Goal: Feedback & Contribution: Contribute content

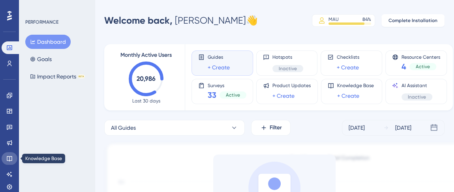
click at [7, 163] on link at bounding box center [10, 158] width 16 height 13
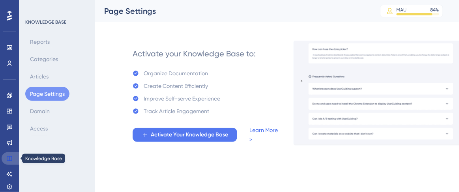
click at [10, 156] on icon at bounding box center [9, 158] width 5 height 5
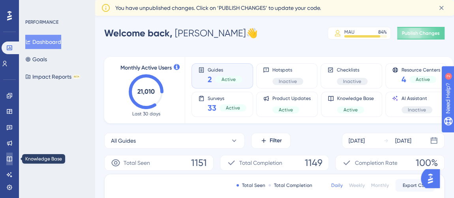
drag, startPoint x: 12, startPoint y: 159, endPoint x: 25, endPoint y: 154, distance: 14.1
click at [12, 159] on icon at bounding box center [9, 159] width 6 height 6
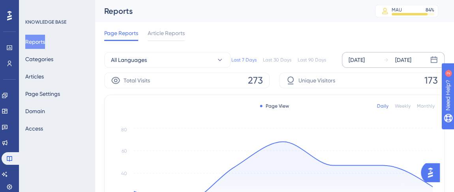
click at [365, 58] on div "[DATE]" at bounding box center [357, 59] width 16 height 9
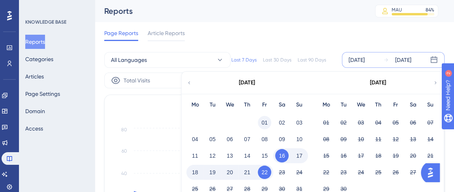
click at [265, 119] on button "01" at bounding box center [264, 122] width 13 height 13
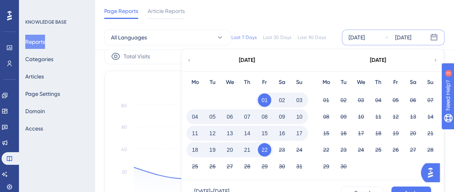
scroll to position [36, 0]
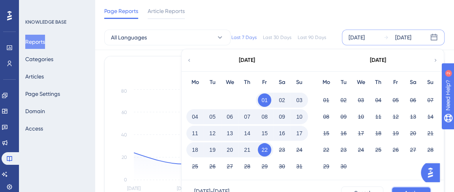
click at [403, 191] on button "Apply" at bounding box center [411, 193] width 40 height 13
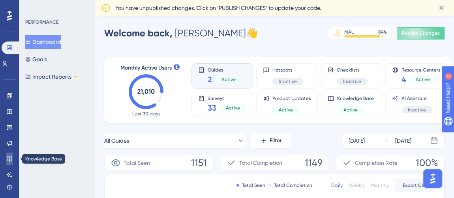
click at [10, 158] on icon at bounding box center [9, 159] width 6 height 6
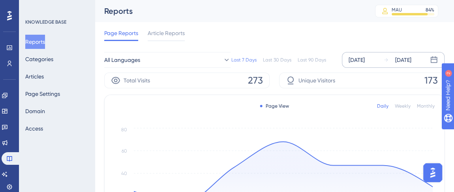
click at [365, 58] on div "[DATE]" at bounding box center [357, 59] width 16 height 9
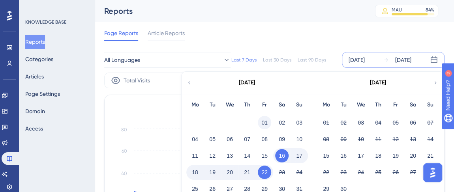
click at [264, 119] on button "01" at bounding box center [264, 122] width 13 height 13
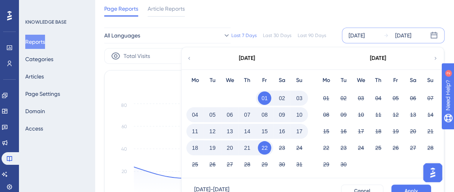
scroll to position [107, 0]
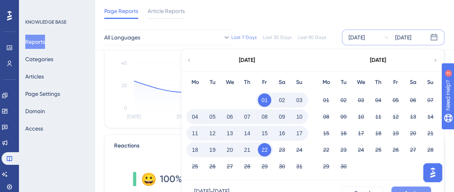
click at [403, 190] on button "Apply" at bounding box center [411, 193] width 40 height 13
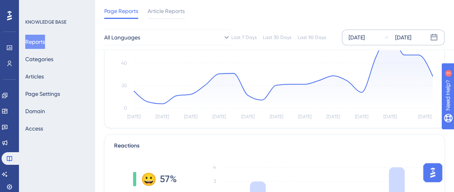
scroll to position [0, 0]
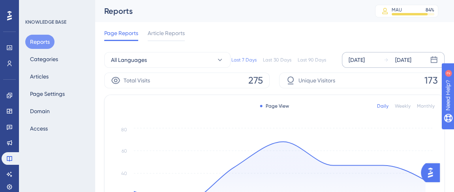
click at [365, 55] on div "[DATE]" at bounding box center [357, 59] width 16 height 9
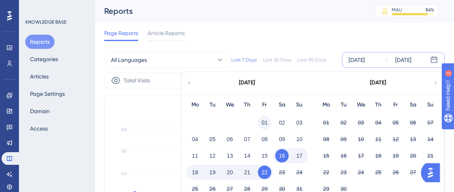
click at [267, 119] on button "01" at bounding box center [264, 122] width 13 height 13
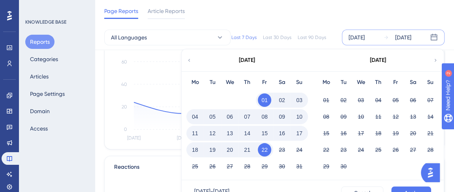
scroll to position [107, 0]
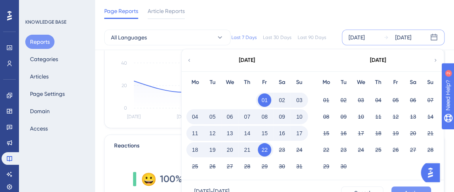
click at [416, 190] on span "Apply" at bounding box center [411, 193] width 13 height 6
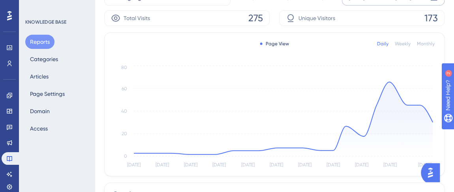
scroll to position [0, 0]
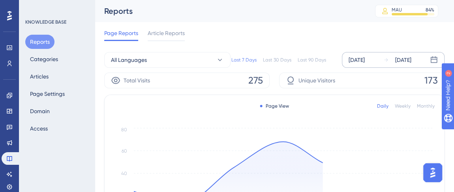
click at [365, 59] on div "[DATE]" at bounding box center [357, 59] width 16 height 9
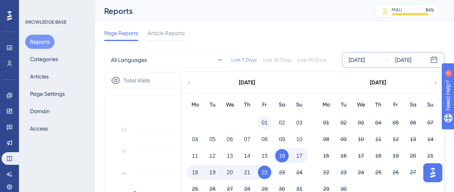
click at [264, 122] on button "01" at bounding box center [264, 122] width 13 height 13
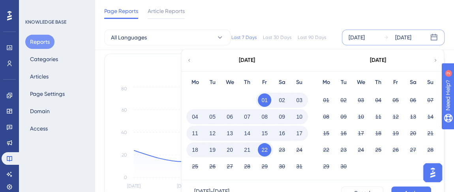
scroll to position [107, 0]
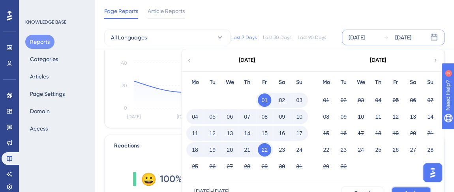
click at [401, 188] on button "Apply" at bounding box center [411, 193] width 40 height 13
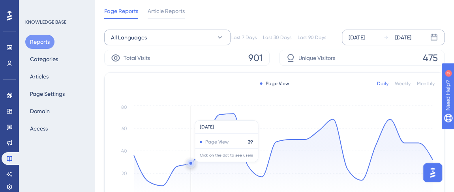
scroll to position [0, 0]
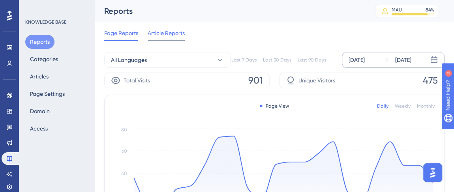
click at [165, 35] on span "Article Reports" at bounding box center [166, 32] width 37 height 9
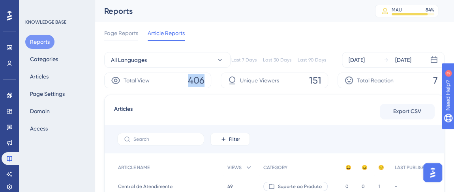
drag, startPoint x: 188, startPoint y: 80, endPoint x: 211, endPoint y: 80, distance: 22.5
click at [211, 80] on div "Total View 406" at bounding box center [157, 81] width 107 height 16
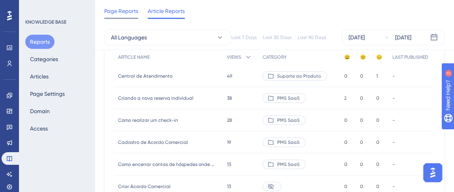
click at [133, 7] on span "Page Reports" at bounding box center [121, 10] width 34 height 9
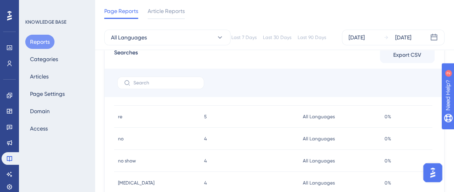
scroll to position [84, 0]
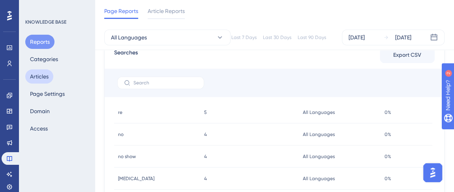
click at [44, 71] on button "Articles" at bounding box center [39, 77] width 28 height 14
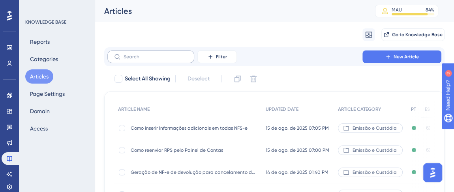
click at [167, 62] on label at bounding box center [150, 57] width 87 height 13
click at [167, 60] on input "text" at bounding box center [156, 57] width 64 height 6
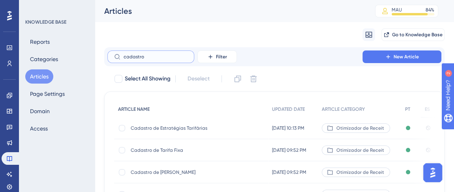
type input "cadastro c"
checkbox input "true"
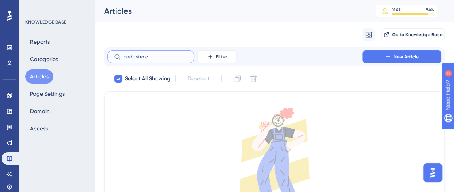
type input "cadastro"
checkbox input "false"
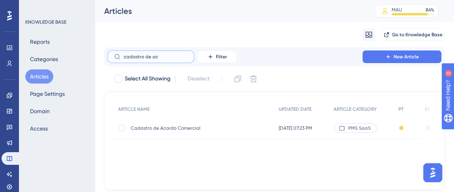
type input "cadastro de ac"
click at [177, 129] on span "Cadastro de Acordo Comercial" at bounding box center [194, 128] width 126 height 6
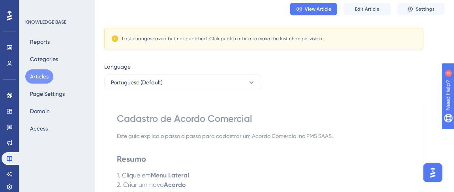
scroll to position [36, 0]
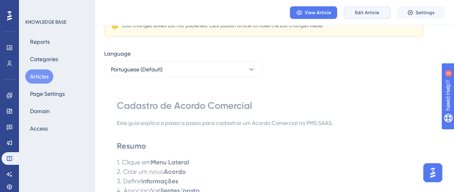
click at [374, 11] on span "Edit Article" at bounding box center [367, 12] width 24 height 6
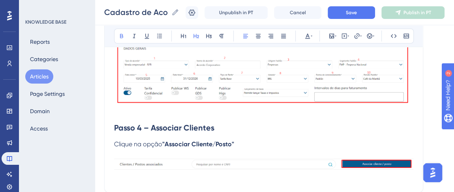
scroll to position [620, 0]
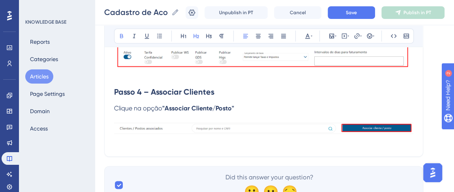
click at [401, 141] on p at bounding box center [263, 141] width 299 height 9
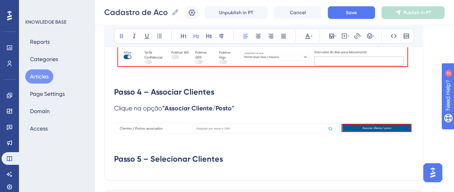
click at [200, 94] on strong "Passo 4 – Associar Clientes" at bounding box center [164, 91] width 100 height 9
click at [212, 157] on strong "Passo 5 – Selecionar Clientes" at bounding box center [168, 158] width 109 height 9
click at [238, 163] on h2 "Passo 5 – Selecionar Clientes" at bounding box center [263, 159] width 299 height 24
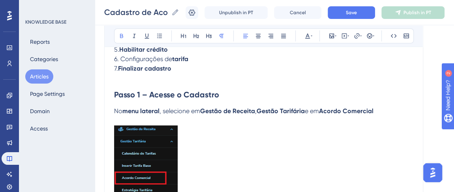
scroll to position [117, 0]
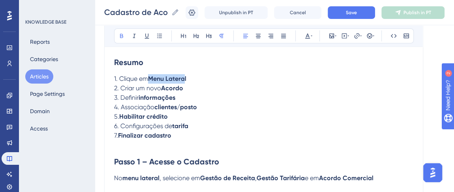
drag, startPoint x: 150, startPoint y: 77, endPoint x: 187, endPoint y: 75, distance: 37.6
click at [186, 75] on strong "Menu Lateral" at bounding box center [167, 79] width 38 height 8
drag, startPoint x: 120, startPoint y: 76, endPoint x: 194, endPoint y: 74, distance: 73.9
click at [194, 74] on p "1. Clique em Menu Lateral" at bounding box center [263, 78] width 299 height 9
click at [155, 77] on span "1. Acesse o Cadastro" at bounding box center [144, 79] width 60 height 8
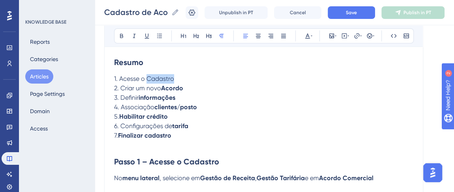
click at [155, 77] on span "1. Acesse o Cadastro" at bounding box center [144, 79] width 60 height 8
click at [118, 36] on icon at bounding box center [121, 36] width 6 height 6
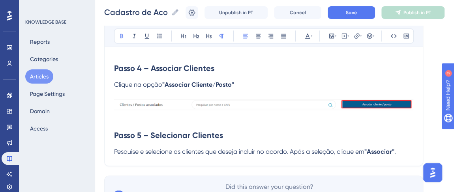
scroll to position [653, 0]
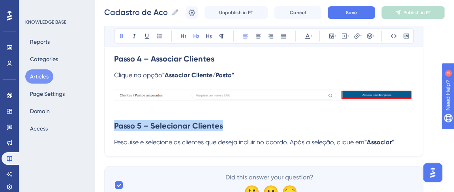
drag, startPoint x: 212, startPoint y: 126, endPoint x: 103, endPoint y: 124, distance: 108.6
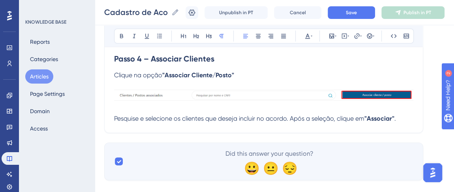
click at [115, 120] on span "Pesquise e selecione os clientes que deseja incluir no acordo. Após a seleção, …" at bounding box center [239, 119] width 250 height 8
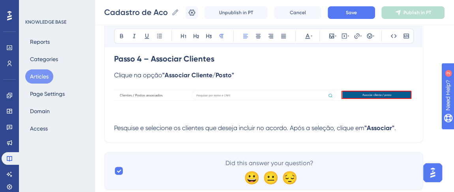
click at [403, 126] on p "Pesquise e selecione os clientes que deseja incluir no acordo. Após a seleção, …" at bounding box center [263, 127] width 299 height 9
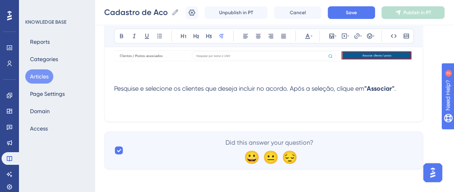
scroll to position [694, 0]
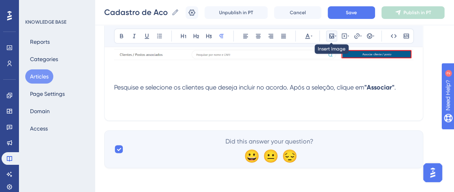
click at [331, 35] on icon at bounding box center [332, 36] width 6 height 6
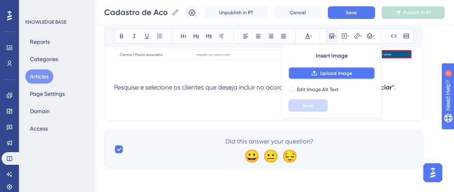
click at [328, 76] on button "Upload Image" at bounding box center [331, 73] width 87 height 13
click at [331, 36] on icon at bounding box center [332, 36] width 6 height 6
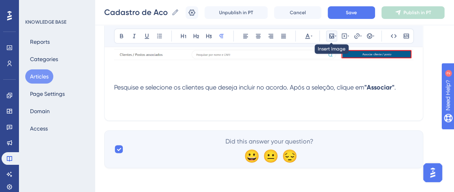
click at [331, 36] on icon at bounding box center [332, 36] width 6 height 6
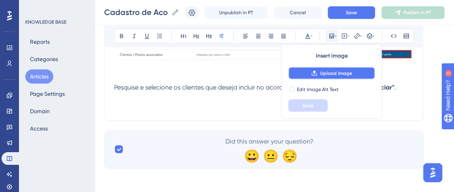
click at [308, 74] on button "Upload Image" at bounding box center [331, 73] width 87 height 13
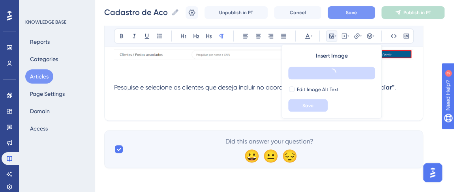
click at [366, 9] on button "Save" at bounding box center [351, 12] width 47 height 13
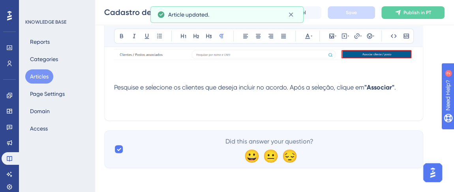
click at [370, 102] on p at bounding box center [263, 106] width 299 height 9
click at [331, 35] on icon at bounding box center [332, 36] width 6 height 6
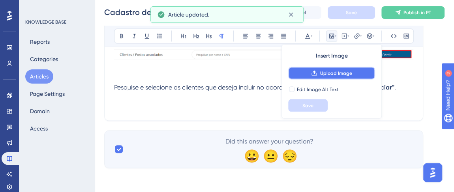
click at [311, 71] on button "Upload Image" at bounding box center [331, 73] width 87 height 13
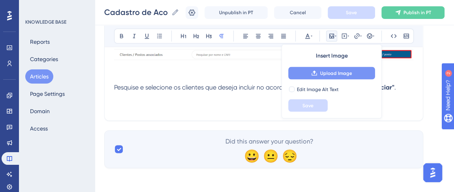
click at [330, 68] on button "Upload Image" at bounding box center [331, 73] width 87 height 13
click at [412, 97] on p at bounding box center [263, 96] width 299 height 9
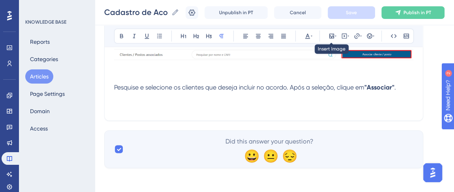
click at [325, 37] on div "Bold Italic Underline Bullet Point Heading 1 Heading 2 Heading 3 Normal Align L…" at bounding box center [264, 35] width 300 height 15
click at [330, 35] on icon at bounding box center [331, 36] width 5 height 5
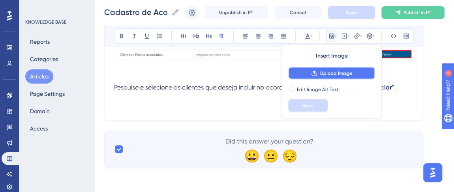
click at [310, 78] on button "Upload Image" at bounding box center [331, 73] width 87 height 13
click at [390, 107] on p at bounding box center [263, 106] width 299 height 9
